Goal: Task Accomplishment & Management: Manage account settings

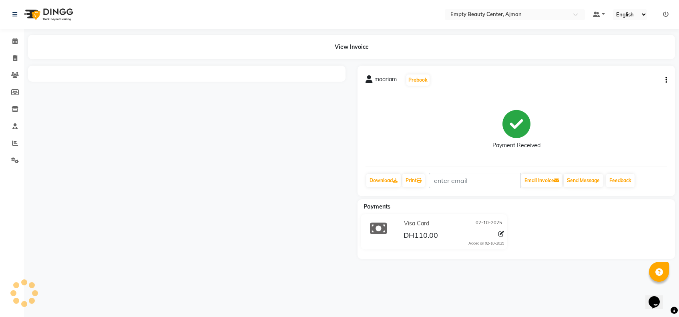
click at [664, 74] on div "maariam Prebook" at bounding box center [516, 80] width 301 height 13
click at [667, 82] on button "button" at bounding box center [664, 80] width 5 height 8
click at [637, 70] on div "Cancel Invoice" at bounding box center [626, 70] width 55 height 10
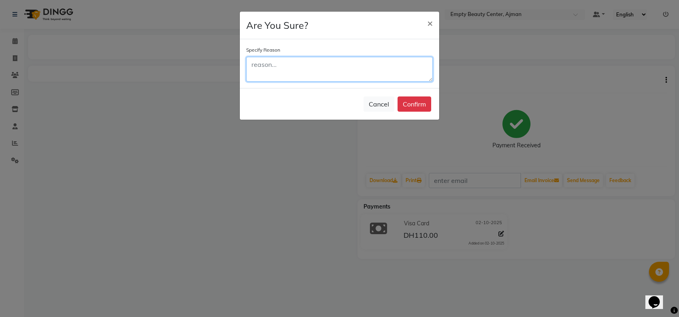
click at [317, 70] on textarea at bounding box center [339, 69] width 187 height 25
click at [297, 143] on ngb-modal-window "Are You Sure? × Specify Reason Cancel Confirm" at bounding box center [339, 158] width 679 height 317
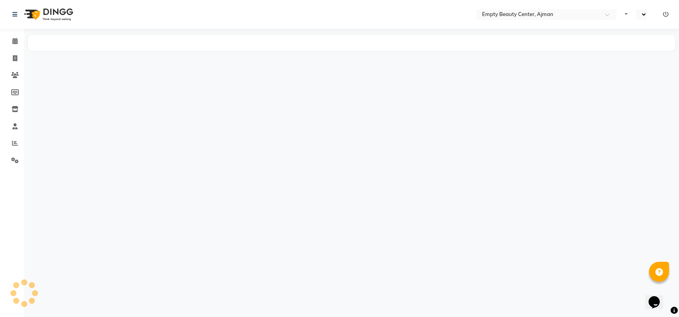
select select "en"
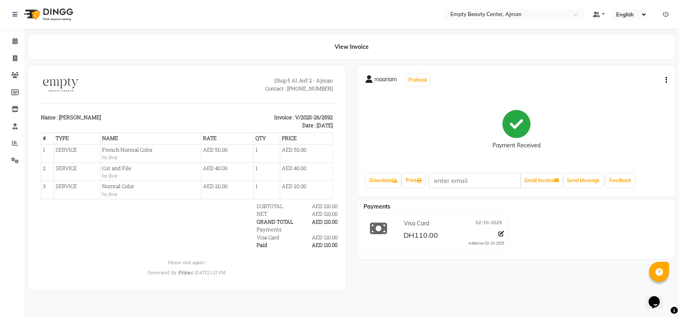
click at [667, 75] on div "maariam Prebook Payment Received Download Print Email Invoice Send Message Feed…" at bounding box center [516, 131] width 317 height 131
click at [665, 80] on icon "button" at bounding box center [666, 80] width 2 height 0
click at [637, 70] on div "Cancel Invoice" at bounding box center [626, 70] width 55 height 10
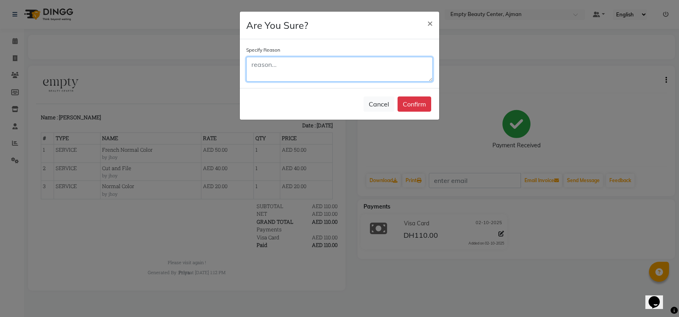
click at [377, 74] on textarea at bounding box center [339, 69] width 187 height 25
type textarea "NORMAL COLOR CANCEL"
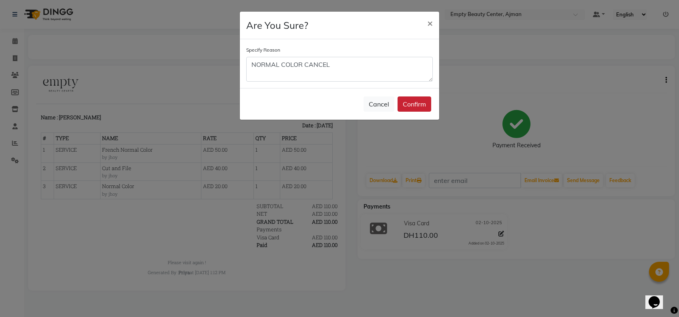
click at [428, 108] on button "Confirm" at bounding box center [415, 103] width 34 height 15
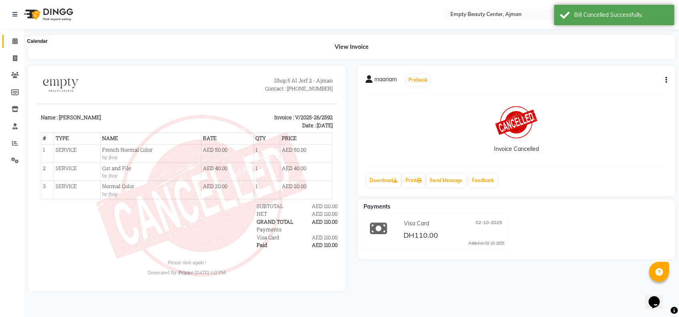
click at [11, 45] on span at bounding box center [15, 41] width 14 height 9
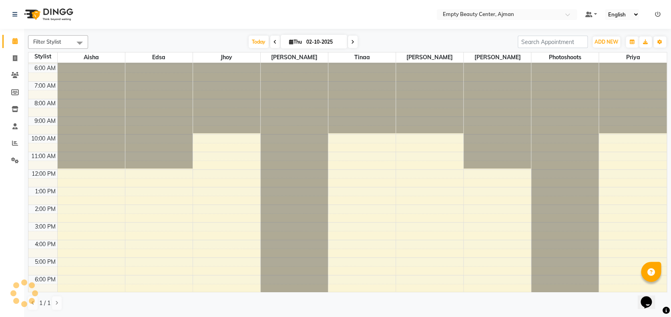
scroll to position [176, 0]
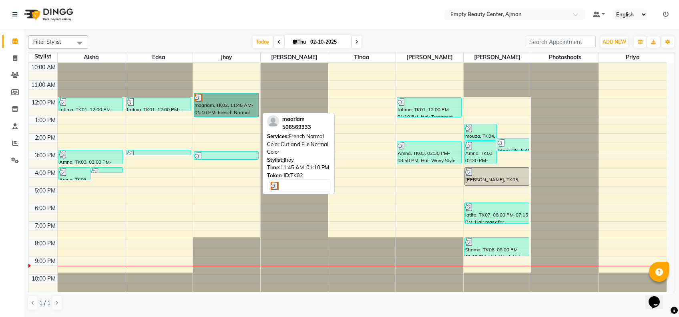
drag, startPoint x: 246, startPoint y: 108, endPoint x: 241, endPoint y: 112, distance: 6.8
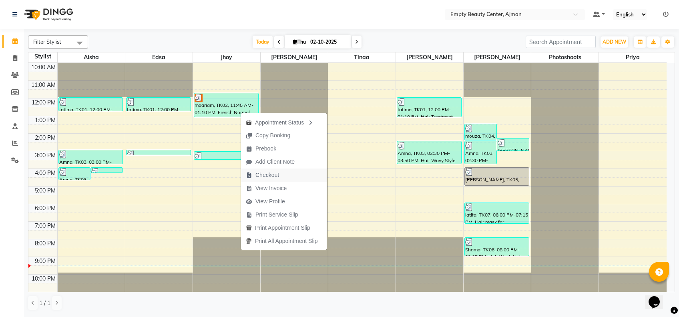
click at [275, 173] on span "Checkout" at bounding box center [267, 175] width 24 height 8
select select "service"
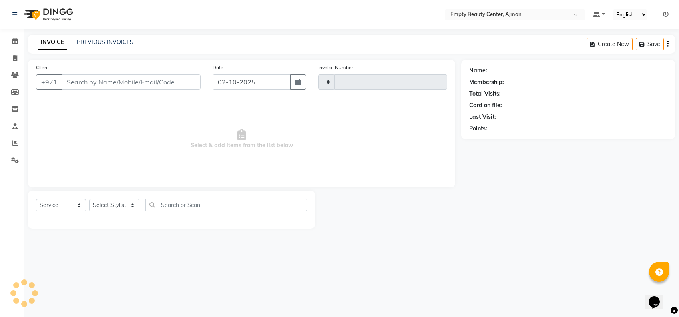
type input "2599"
select select "769"
type input "506569333"
select select "43428"
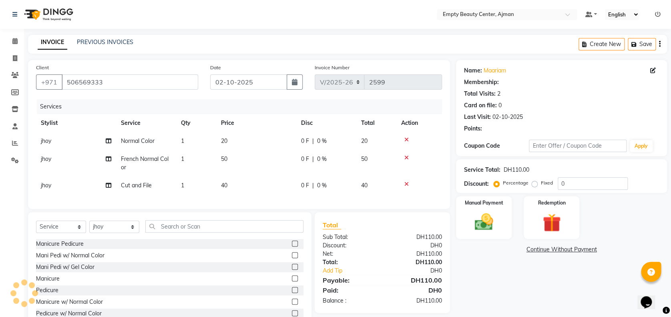
scroll to position [33, 0]
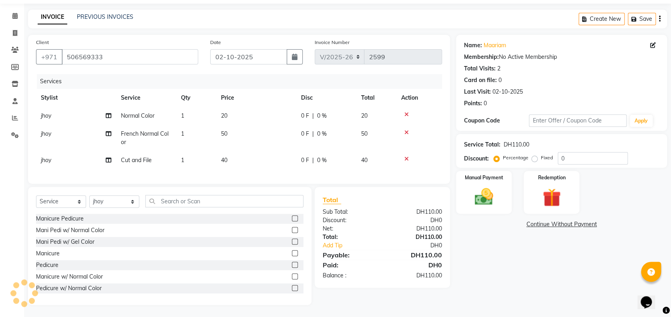
click at [233, 107] on td "20" at bounding box center [256, 116] width 80 height 18
select select "43428"
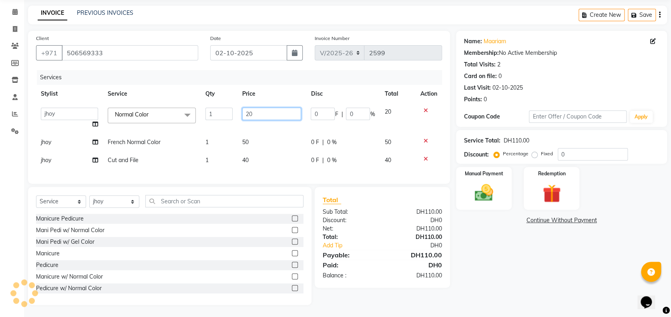
click at [287, 113] on input "20" at bounding box center [271, 114] width 59 height 12
type input "2"
type input "10"
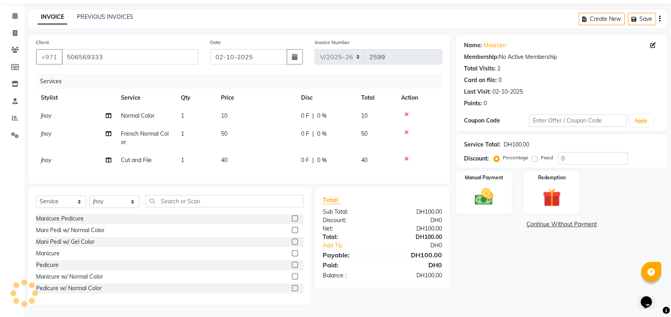
click at [486, 206] on div "Name: Maariam Membership: No Active Membership Total Visits: 2 Card on file: 0 …" at bounding box center [564, 170] width 217 height 270
click at [497, 186] on img at bounding box center [483, 197] width 31 height 22
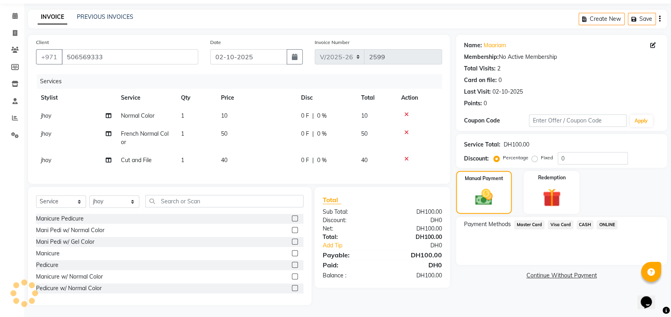
click at [556, 220] on span "Visa Card" at bounding box center [561, 224] width 26 height 9
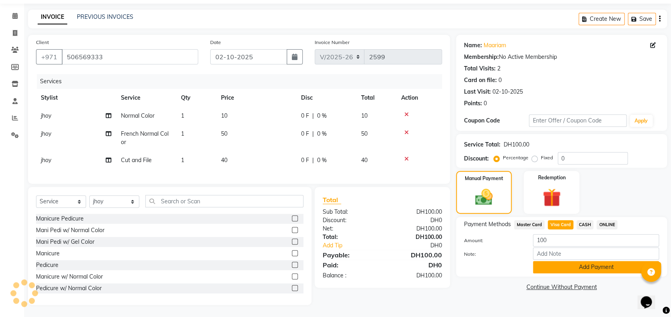
click at [589, 261] on button "Add Payment" at bounding box center [596, 267] width 126 height 12
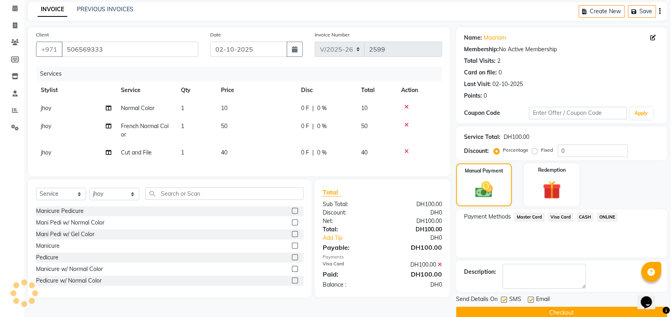
scroll to position [46, 0]
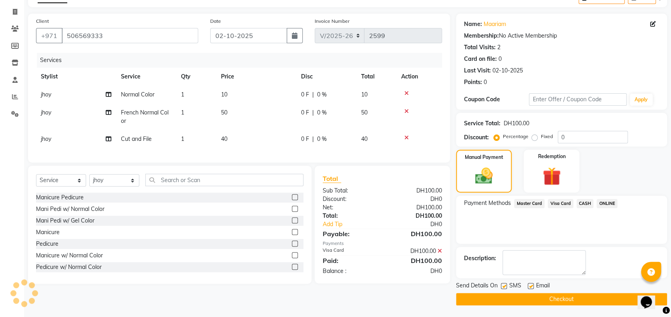
click at [527, 298] on button "Checkout" at bounding box center [561, 299] width 211 height 12
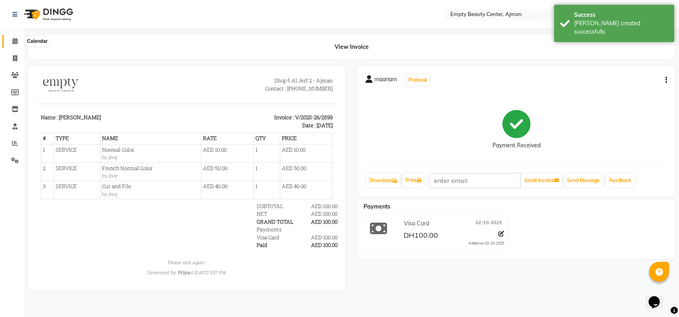
click at [13, 38] on span at bounding box center [15, 41] width 14 height 9
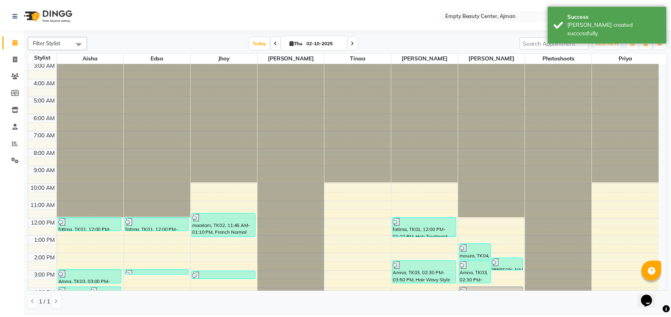
scroll to position [191, 0]
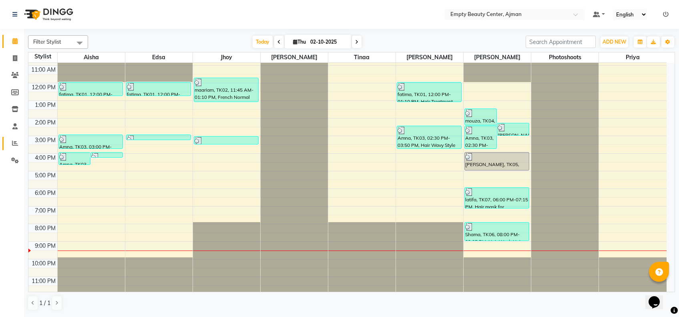
click at [12, 138] on link "Reports" at bounding box center [11, 143] width 19 height 13
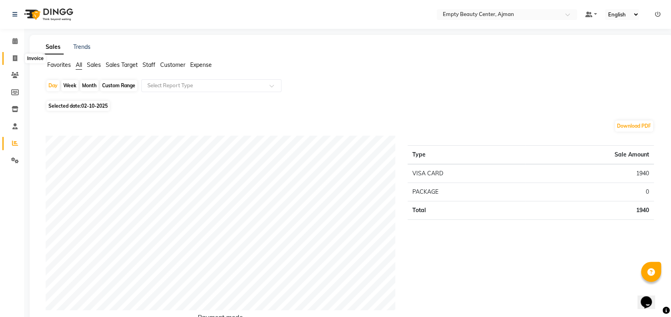
click at [15, 60] on icon at bounding box center [15, 58] width 4 height 6
select select "service"
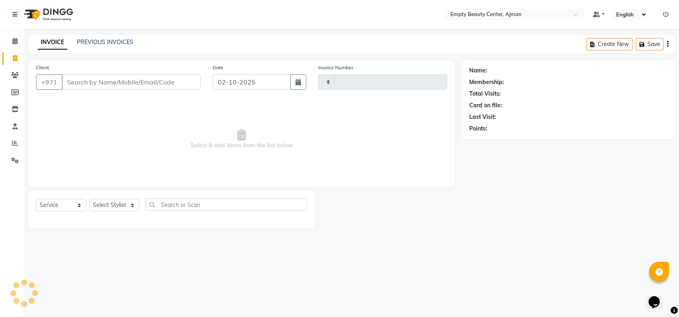
type input "2600"
select select "769"
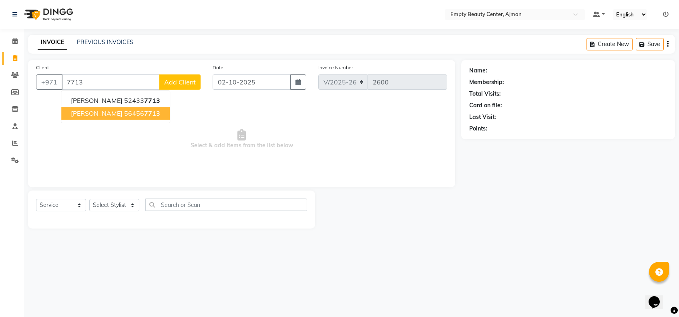
click at [144, 111] on span "7713" at bounding box center [152, 113] width 16 height 8
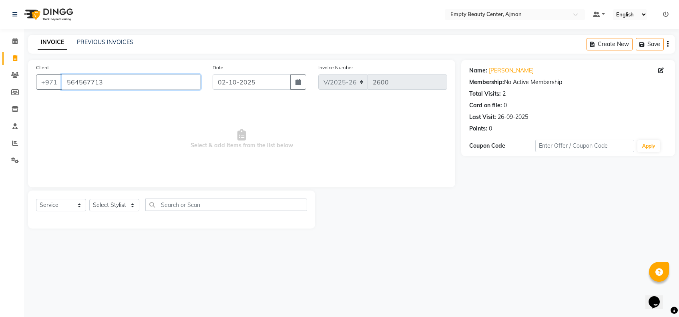
click at [131, 84] on input "564567713" at bounding box center [131, 81] width 139 height 15
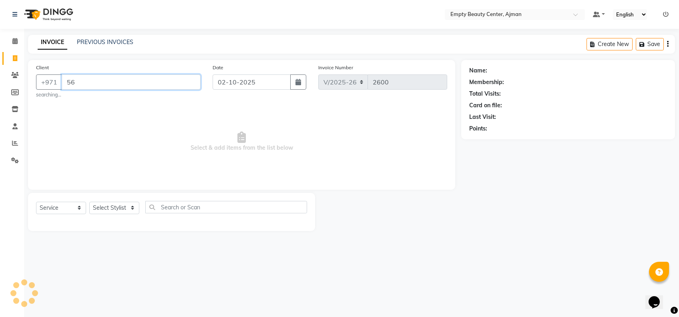
type input "5"
click at [66, 79] on input "\GALYAH" at bounding box center [131, 81] width 139 height 15
click at [70, 79] on input "\GALYAH" at bounding box center [131, 81] width 139 height 15
click at [69, 80] on input "\GALYAH" at bounding box center [131, 81] width 139 height 15
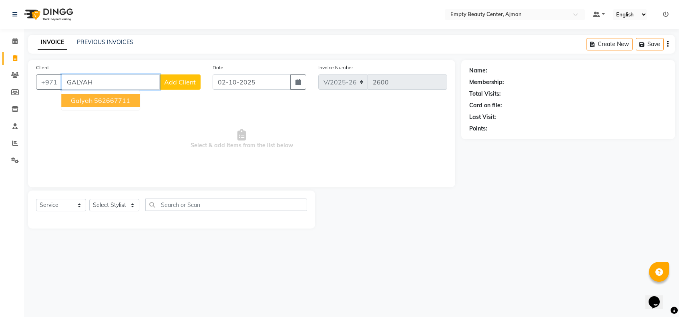
click at [131, 98] on button "Galyah 562667711" at bounding box center [100, 100] width 78 height 13
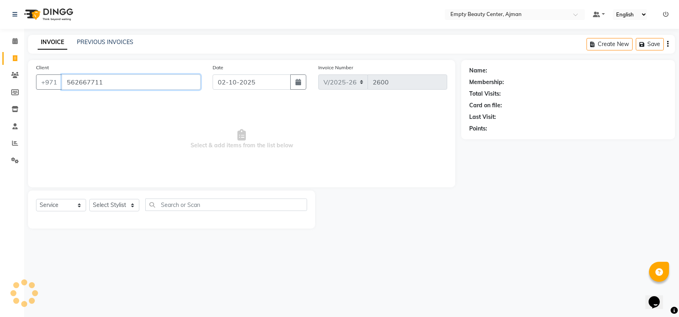
type input "562667711"
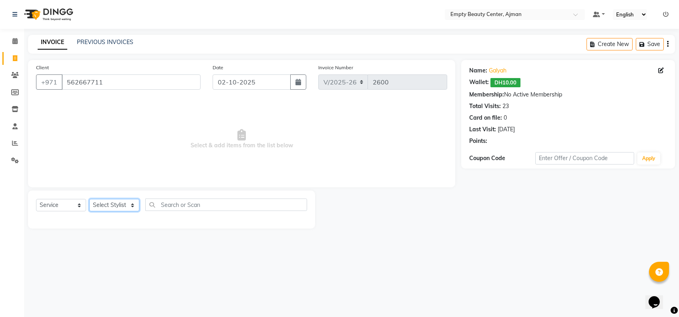
click at [104, 206] on select "Select Stylist Aisha Edsa jhoy Meaza Photoshoots Priya Sanket Gowda Shiela Tina…" at bounding box center [114, 205] width 50 height 12
select select "43428"
click at [89, 199] on select "Select Stylist Aisha Edsa jhoy Meaza Photoshoots Priya Sanket Gowda Shiela Tina…" at bounding box center [114, 205] width 50 height 12
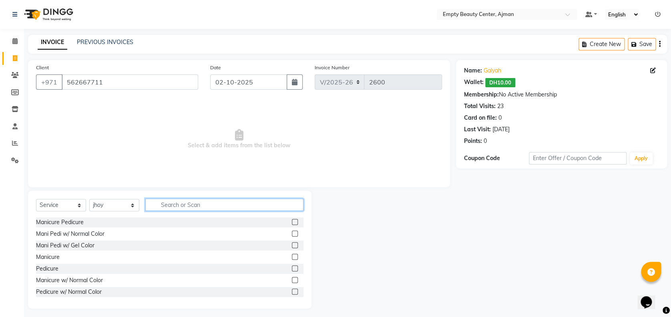
click at [161, 203] on input "text" at bounding box center [224, 205] width 158 height 12
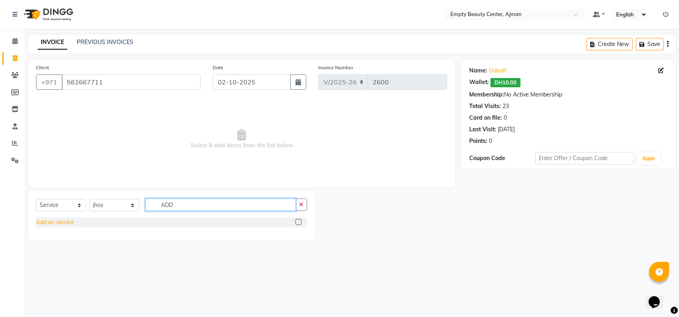
type input "ADD"
click at [41, 220] on div "Add on service" at bounding box center [55, 222] width 38 height 8
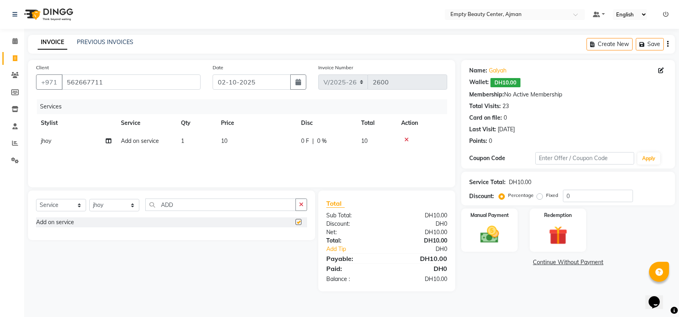
checkbox input "false"
click at [470, 229] on div "Manual Payment" at bounding box center [489, 230] width 59 height 45
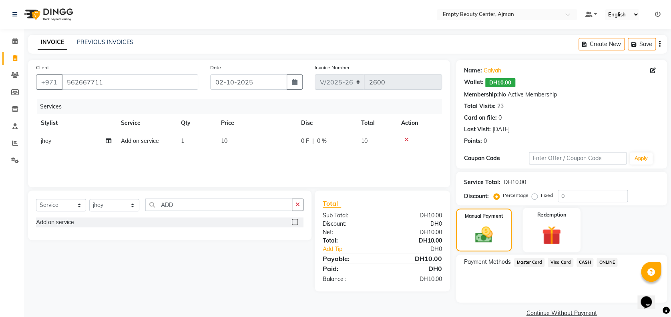
click at [536, 221] on div "Redemption" at bounding box center [551, 230] width 58 height 44
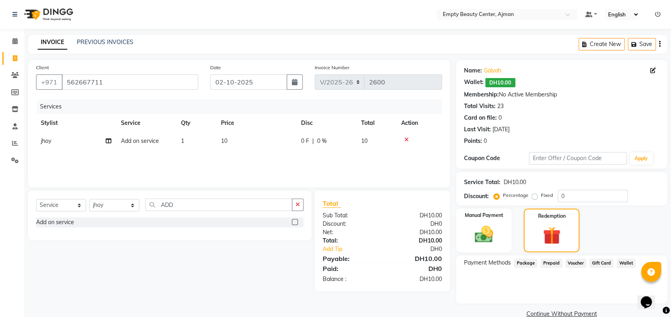
click at [629, 267] on div "Wallet" at bounding box center [624, 264] width 22 height 11
click at [626, 260] on span "Wallet" at bounding box center [626, 263] width 19 height 9
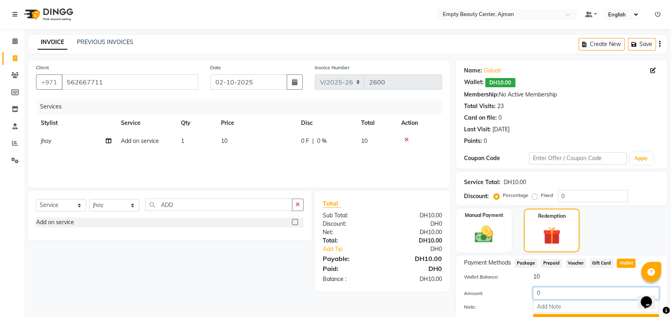
click at [577, 288] on input "0" at bounding box center [596, 293] width 126 height 12
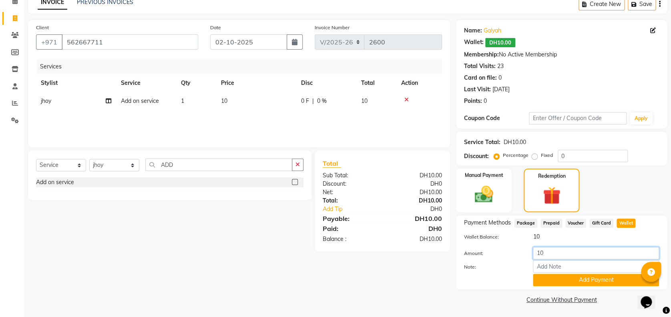
type input "10"
drag, startPoint x: 578, startPoint y: 286, endPoint x: 571, endPoint y: 278, distance: 10.5
click at [571, 278] on div "Payment Methods Package Prepaid Voucher Gift Card Wallet Wallet Balance: 10 Amo…" at bounding box center [561, 252] width 211 height 74
click at [571, 278] on button "Add Payment" at bounding box center [596, 280] width 126 height 12
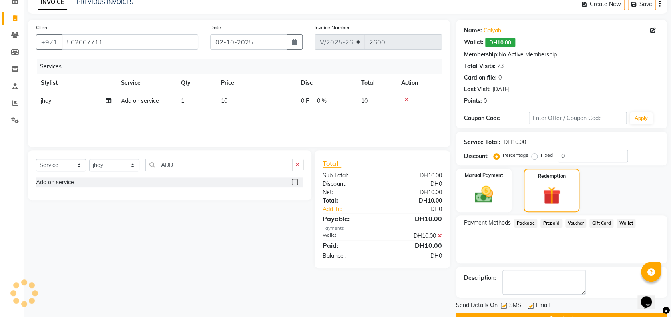
scroll to position [59, 0]
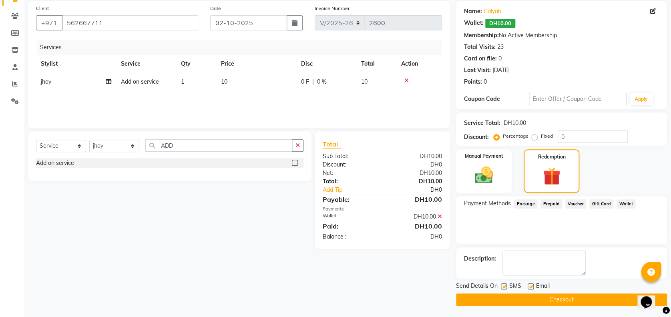
click at [535, 298] on button "Checkout" at bounding box center [561, 299] width 211 height 12
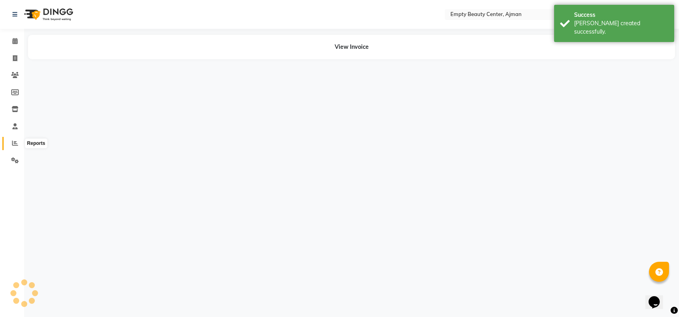
click at [13, 145] on icon at bounding box center [15, 143] width 6 height 6
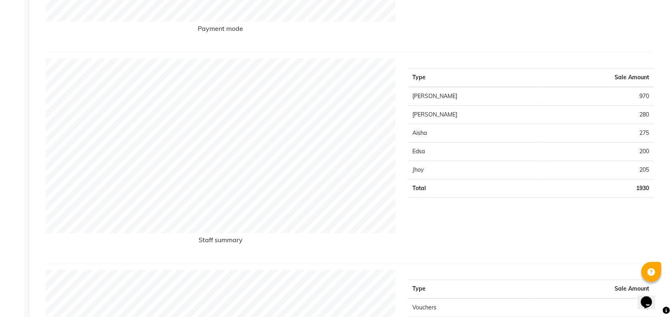
scroll to position [305, 0]
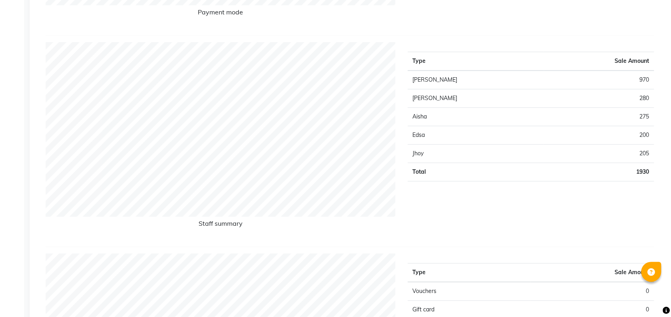
click at [449, 183] on div "Type Sale Amount Yeshi 970 Meaza 280 Aisha 275 Edsa 200 Jhoy 205 Total 1930" at bounding box center [531, 141] width 258 height 198
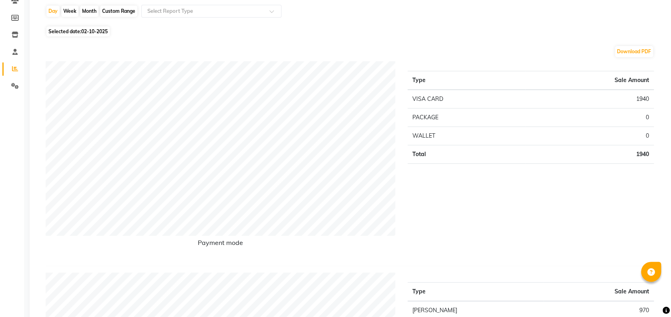
scroll to position [74, 0]
click at [409, 167] on div "Type Sale Amount VISA CARD 1940 PACKAGE 0 WALLET 0 Total 1940" at bounding box center [531, 161] width 258 height 198
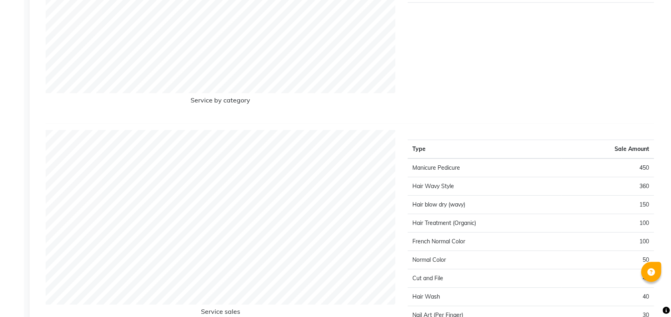
scroll to position [1173, 0]
